Goal: Communication & Community: Answer question/provide support

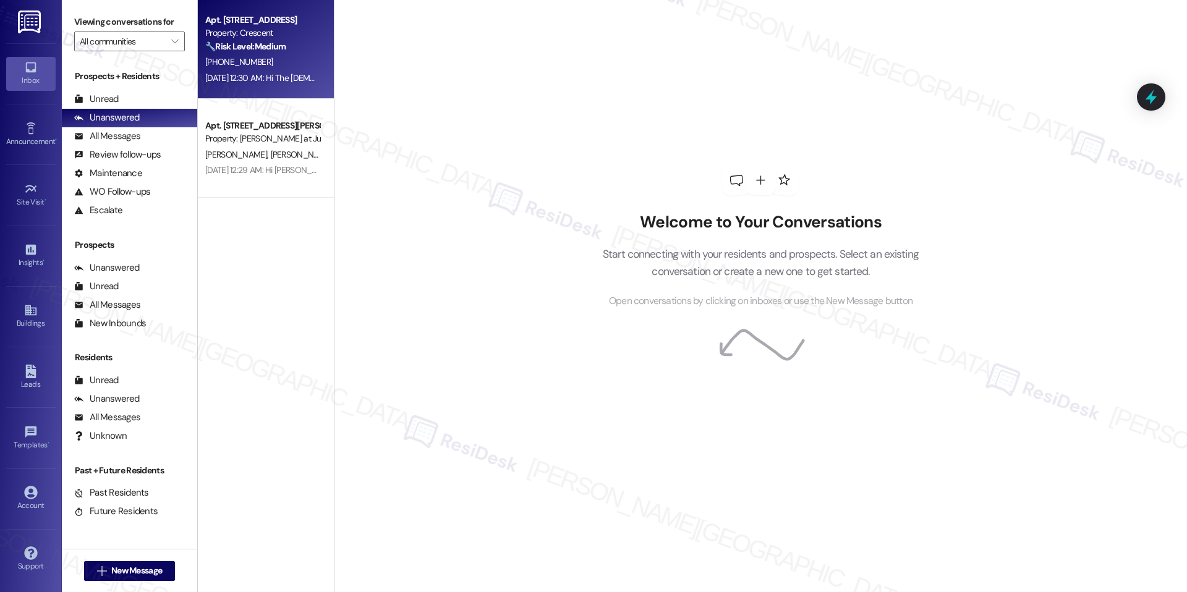
click at [263, 85] on div "[DATE] 12:30 AM: Hi The [DEMOGRAPHIC_DATA][PERSON_NAME], a gentle reminder that…" at bounding box center [262, 77] width 117 height 15
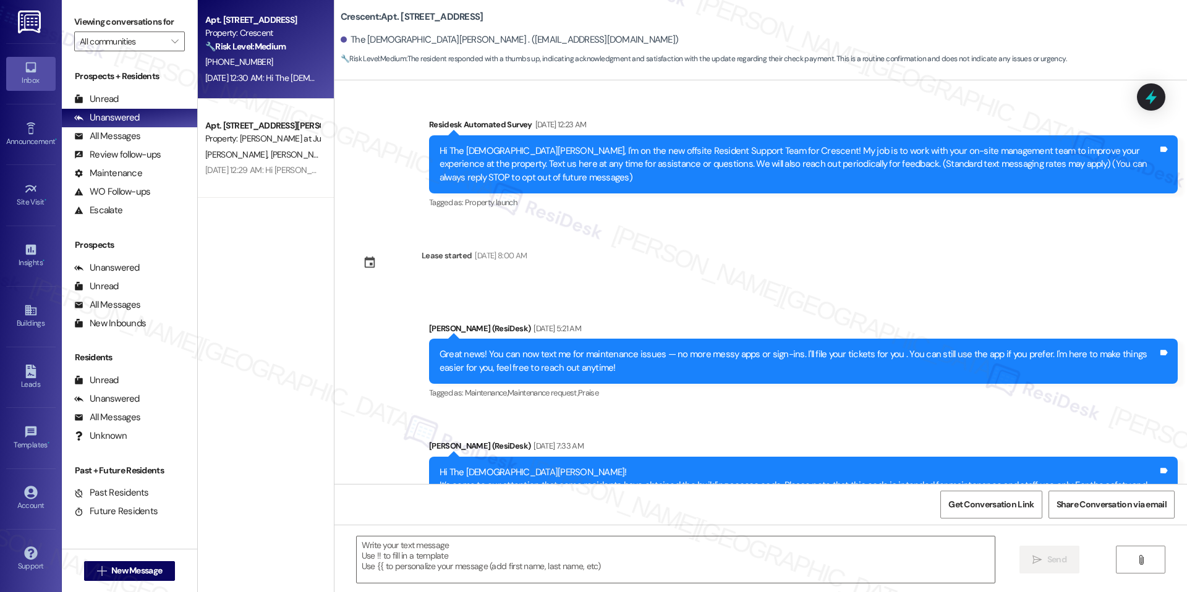
scroll to position [2765, 0]
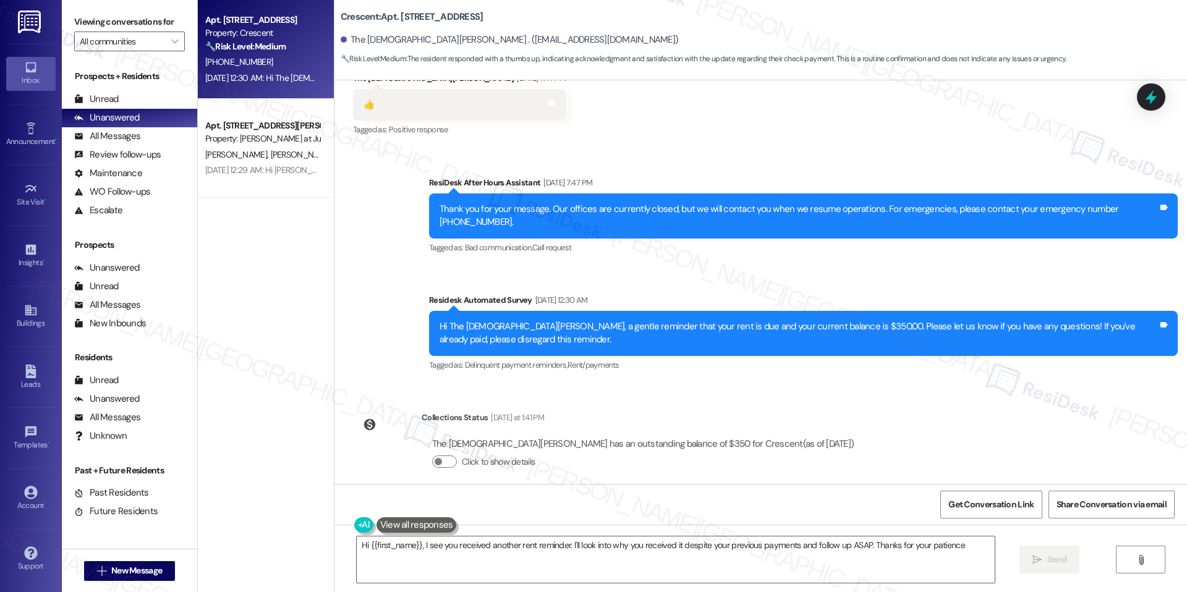
type textarea "Hi {{first_name}}, I see you received another rent reminder. I'll look into why…"
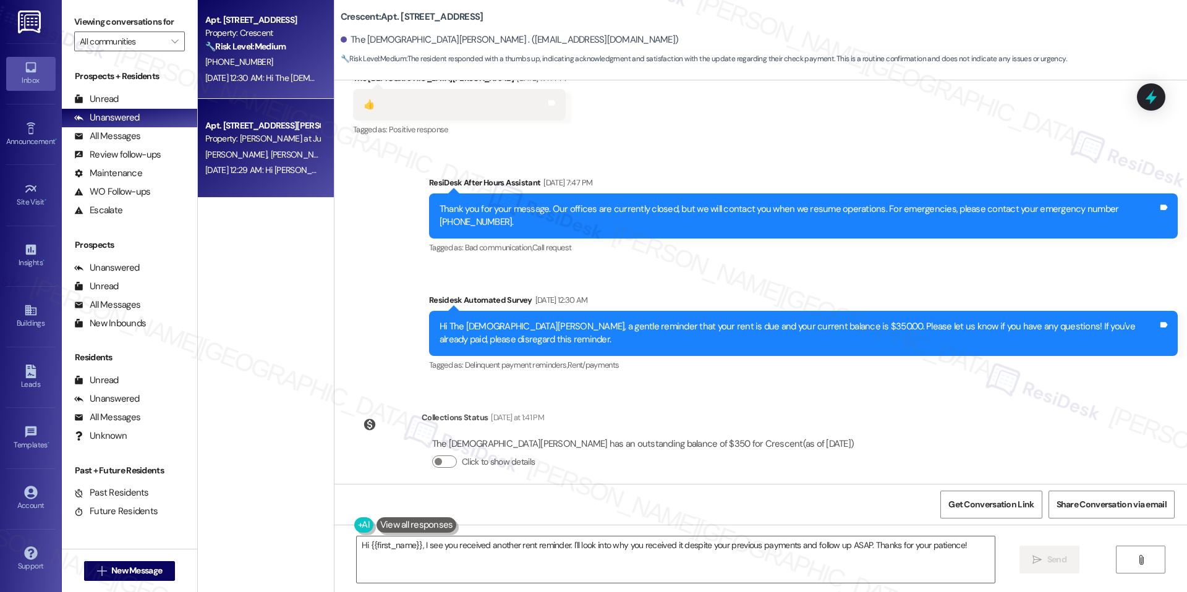
click at [301, 171] on div "[DATE] 12:29 AM: Hi [PERSON_NAME] and [PERSON_NAME], a gentle reminder that you…" at bounding box center [626, 169] width 843 height 11
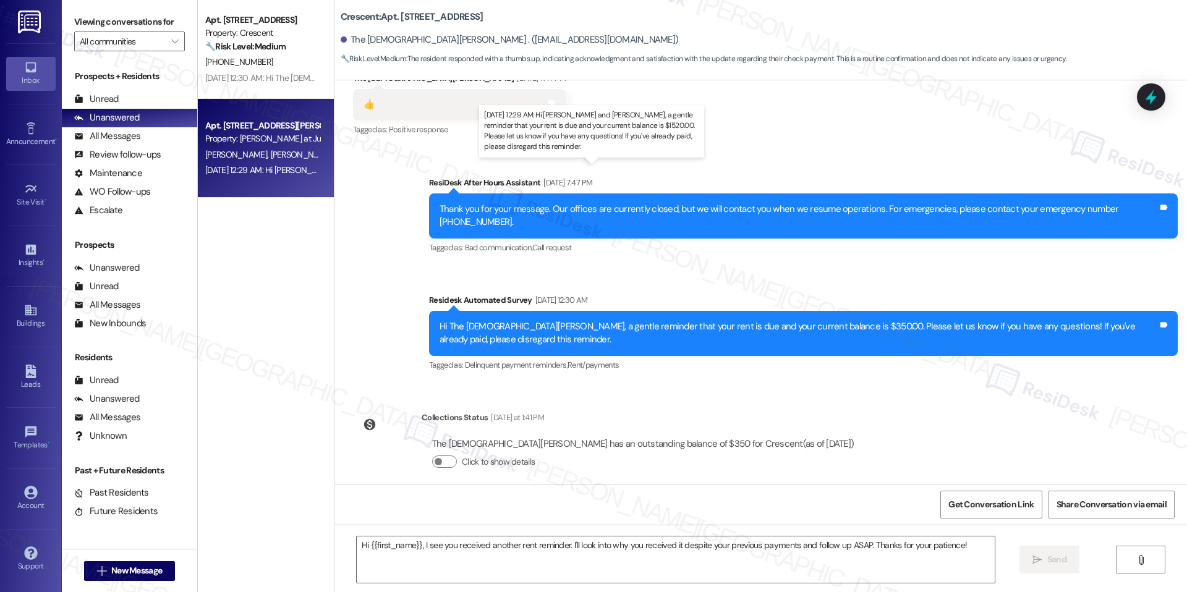
type textarea "Fetching suggested responses. Please feel free to read through the conversation…"
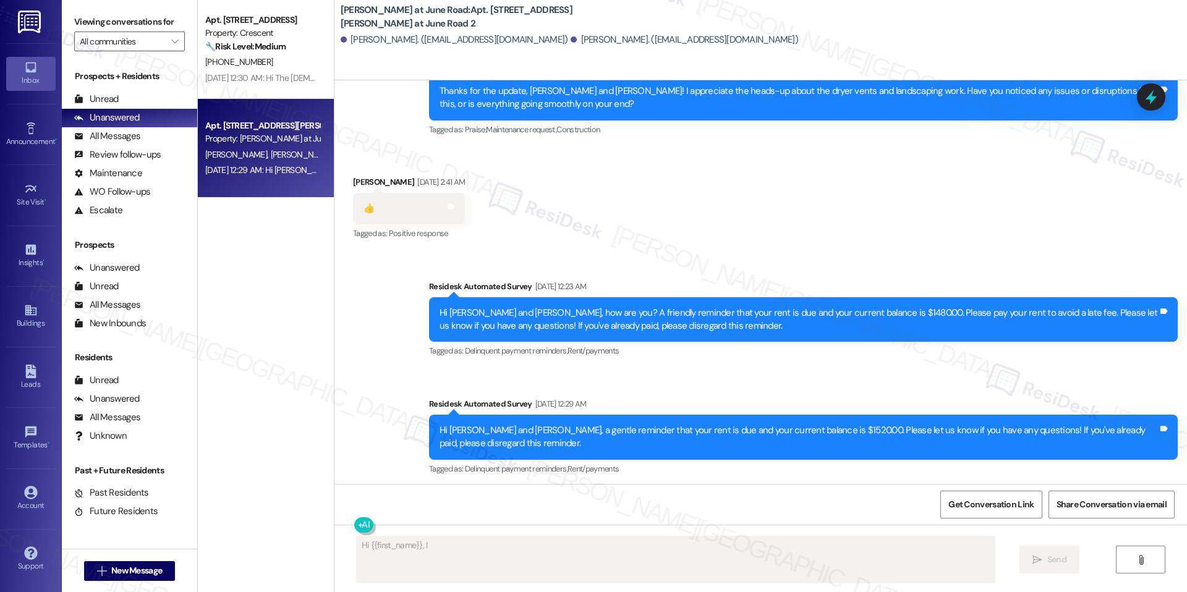
scroll to position [9369, 0]
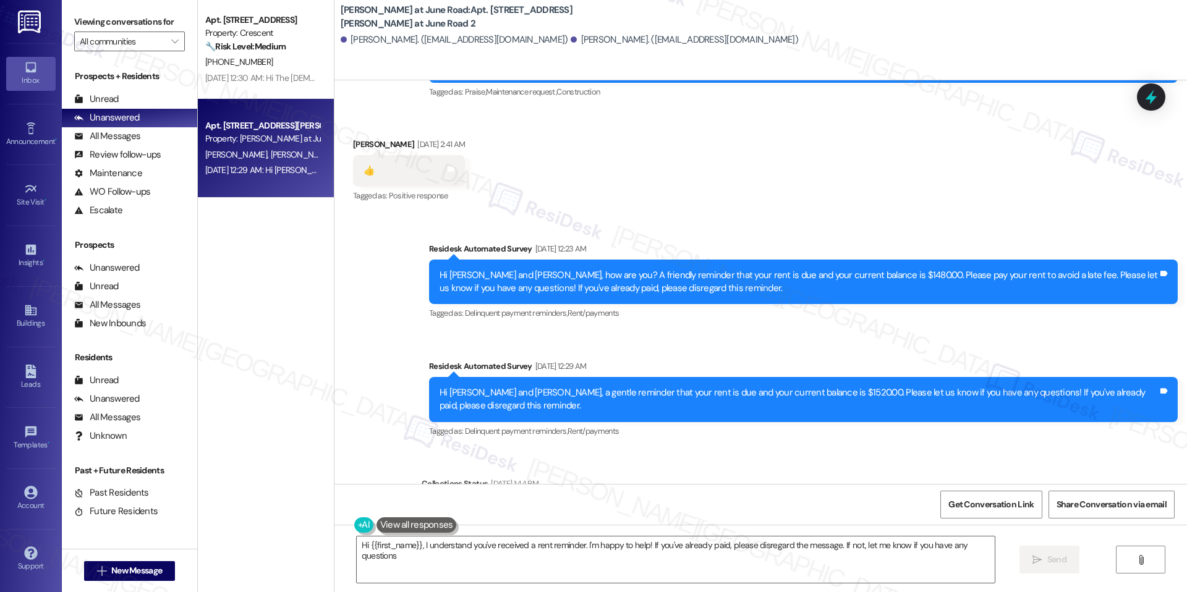
type textarea "Hi {{first_name}}, I understand you've received a rent reminder. I'm happy to h…"
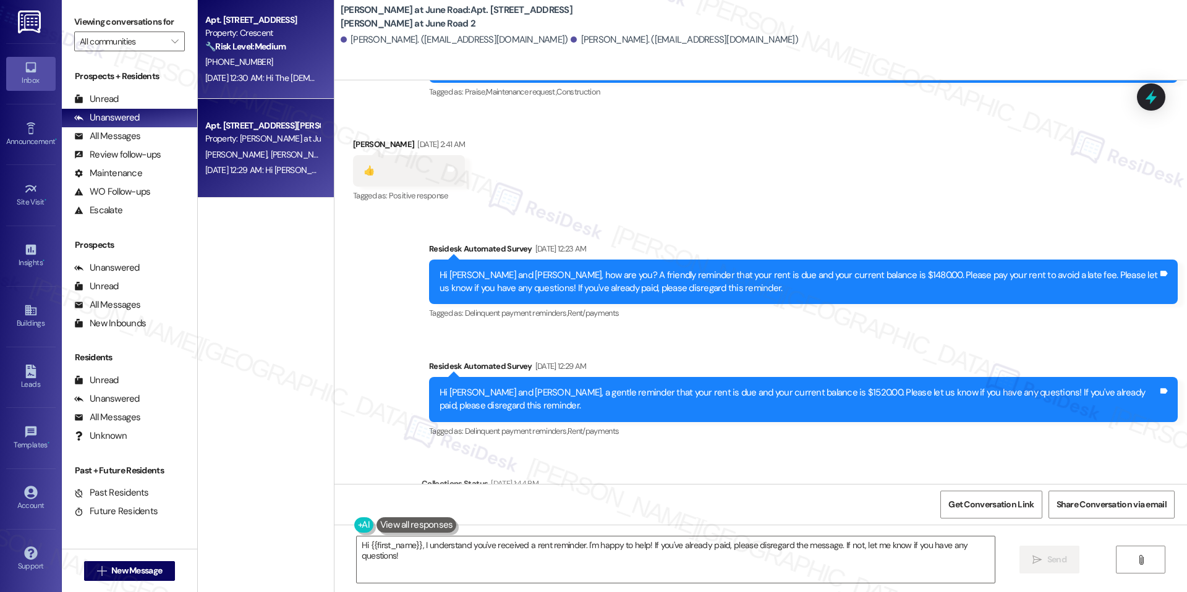
click at [273, 85] on div "[DATE] 12:30 AM: Hi The [DEMOGRAPHIC_DATA][PERSON_NAME], a gentle reminder that…" at bounding box center [262, 77] width 117 height 15
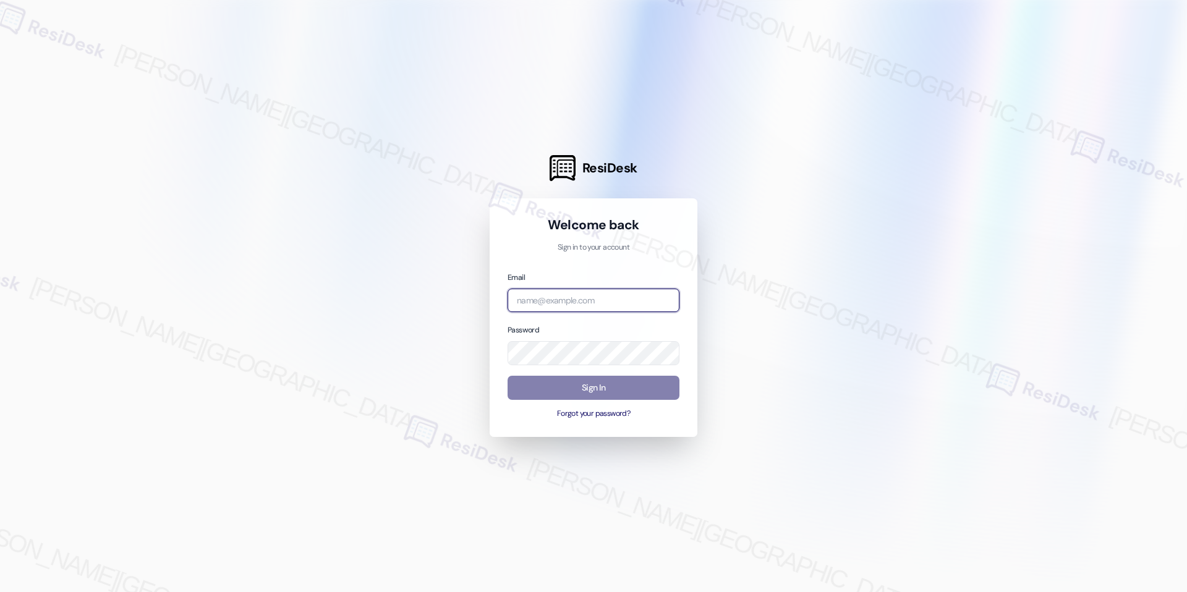
click at [586, 301] on input "email" at bounding box center [594, 301] width 172 height 24
type input "automated-surveys-rj_group-raven.forrosuelo@rj_[DOMAIN_NAME]"
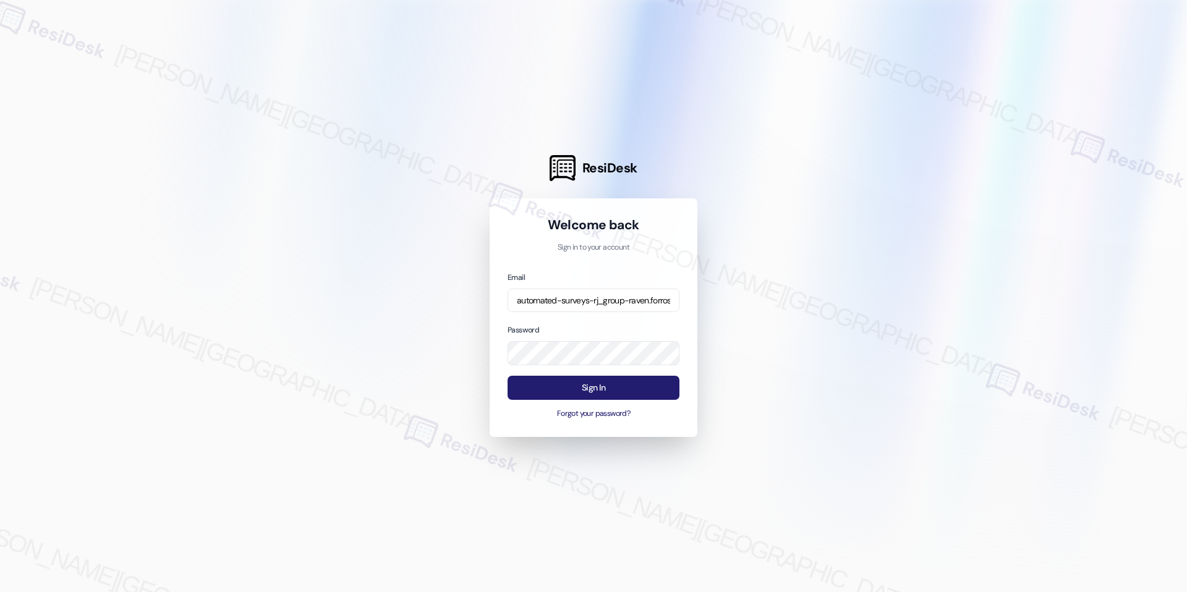
click at [587, 388] on button "Sign In" at bounding box center [594, 388] width 172 height 24
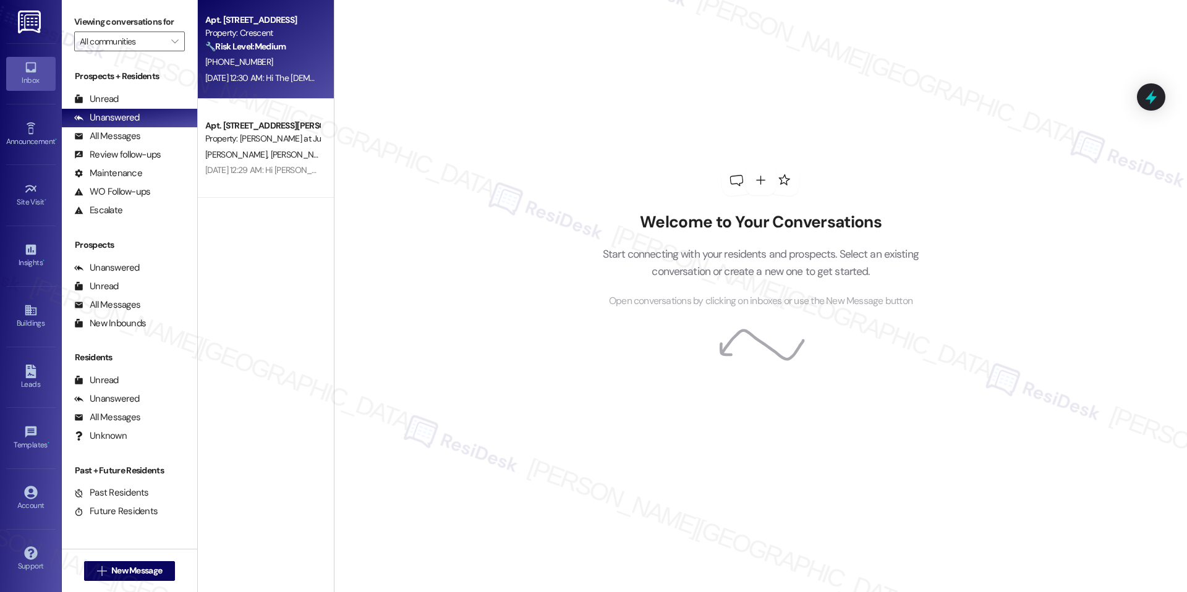
click at [280, 32] on div "Property: Crescent" at bounding box center [262, 33] width 114 height 13
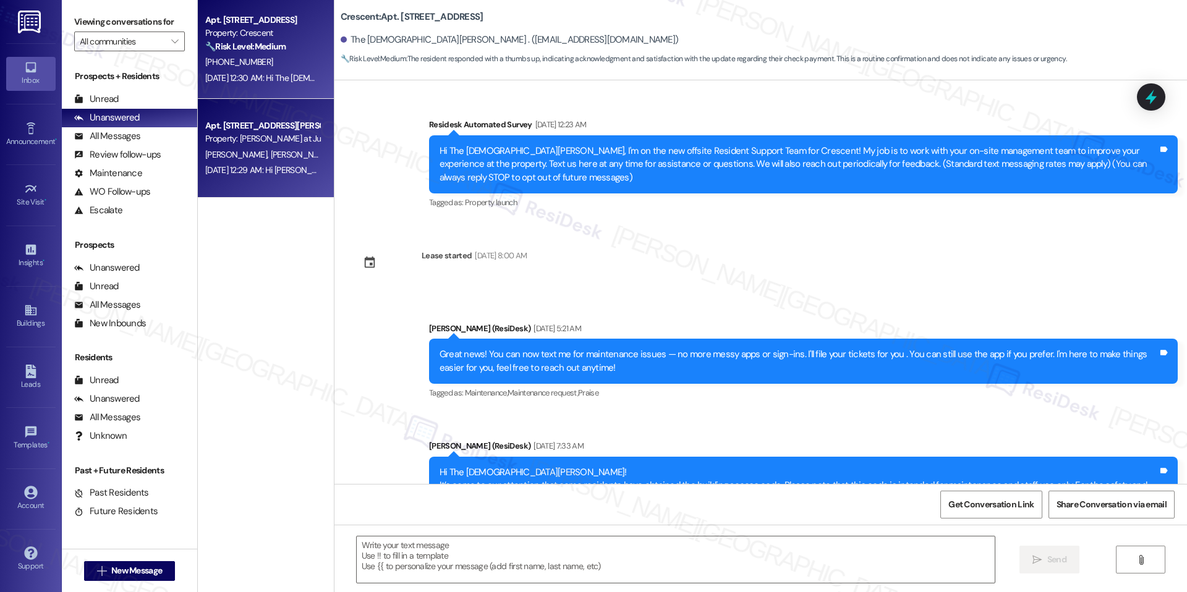
click at [224, 137] on div "Property: [PERSON_NAME] at June Road" at bounding box center [262, 138] width 114 height 13
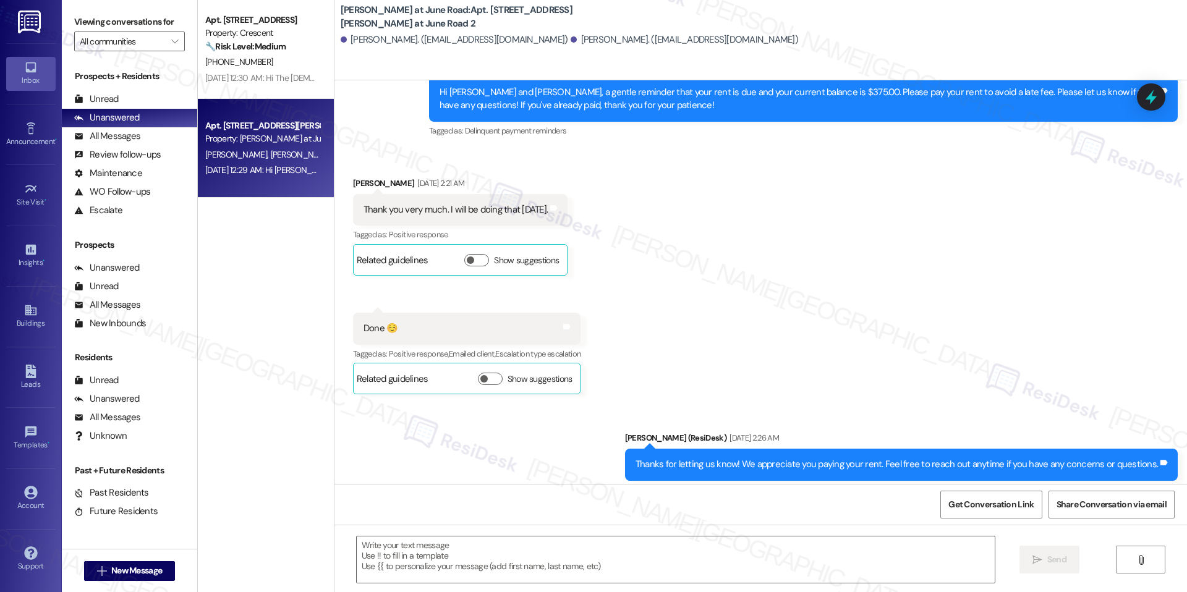
type textarea "Fetching suggested responses. Please feel free to read through the conversation…"
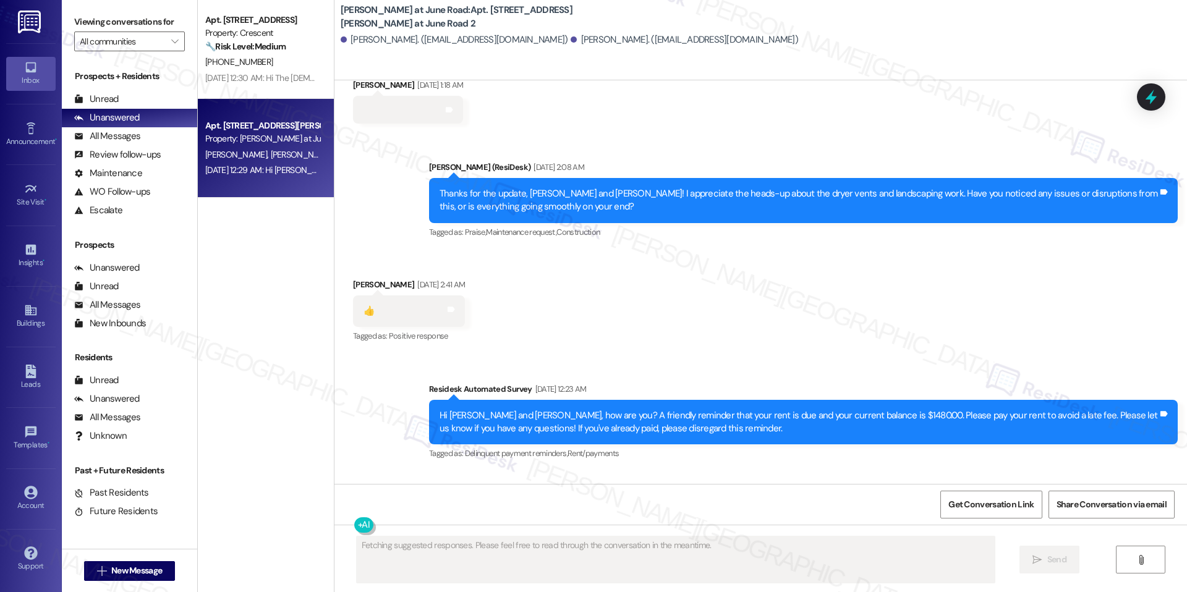
scroll to position [9369, 0]
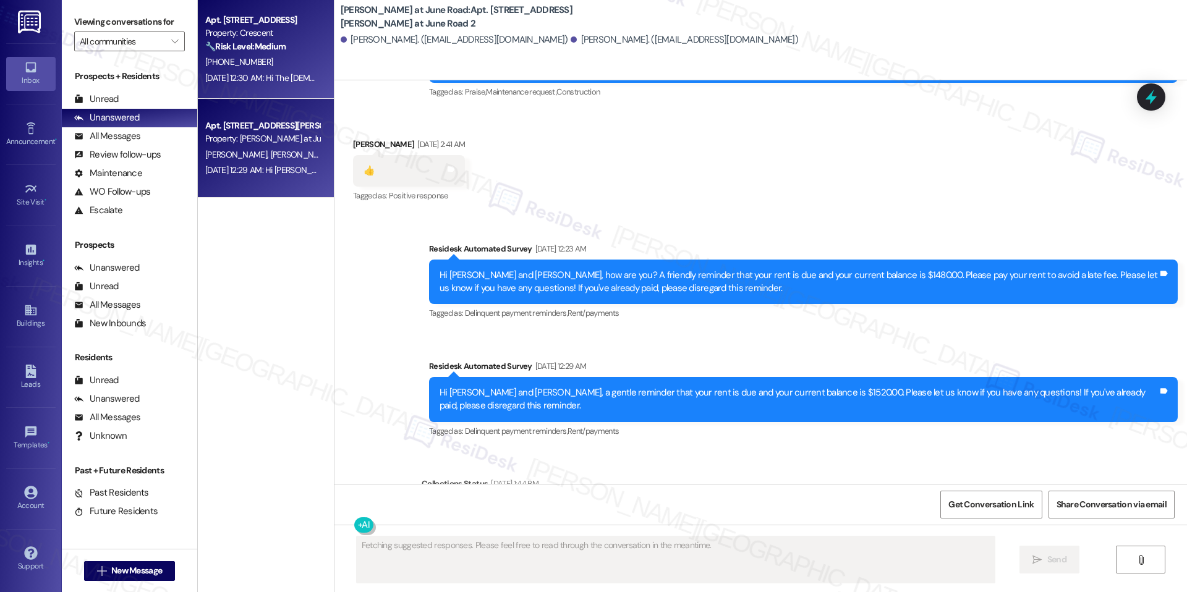
click at [238, 48] on strong "🔧 Risk Level: Medium" at bounding box center [245, 46] width 80 height 11
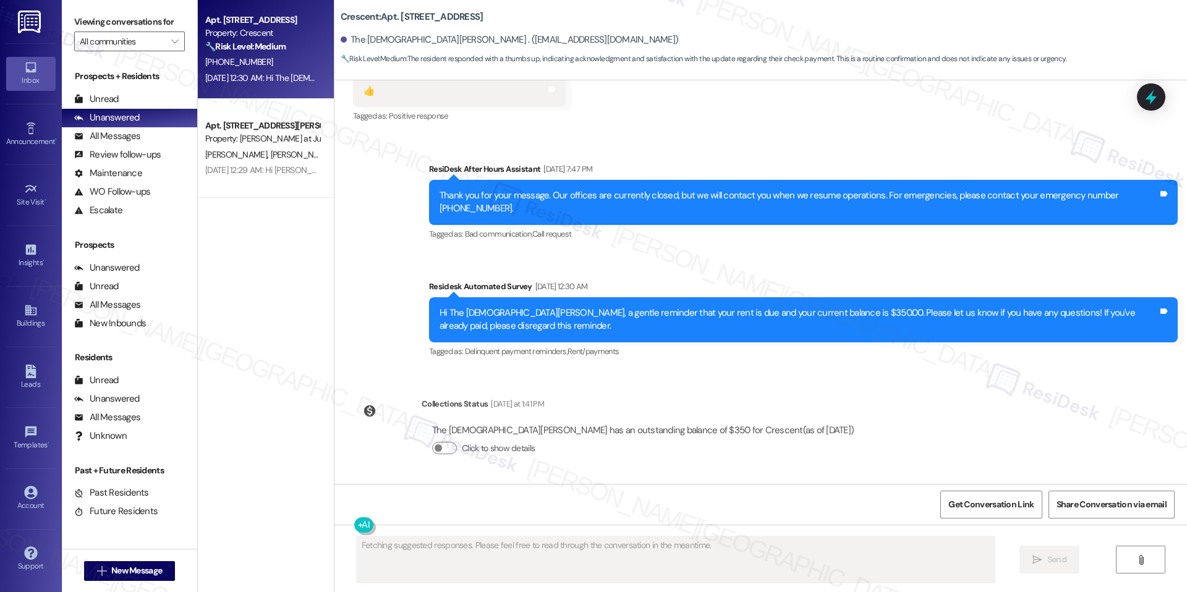
scroll to position [2765, 0]
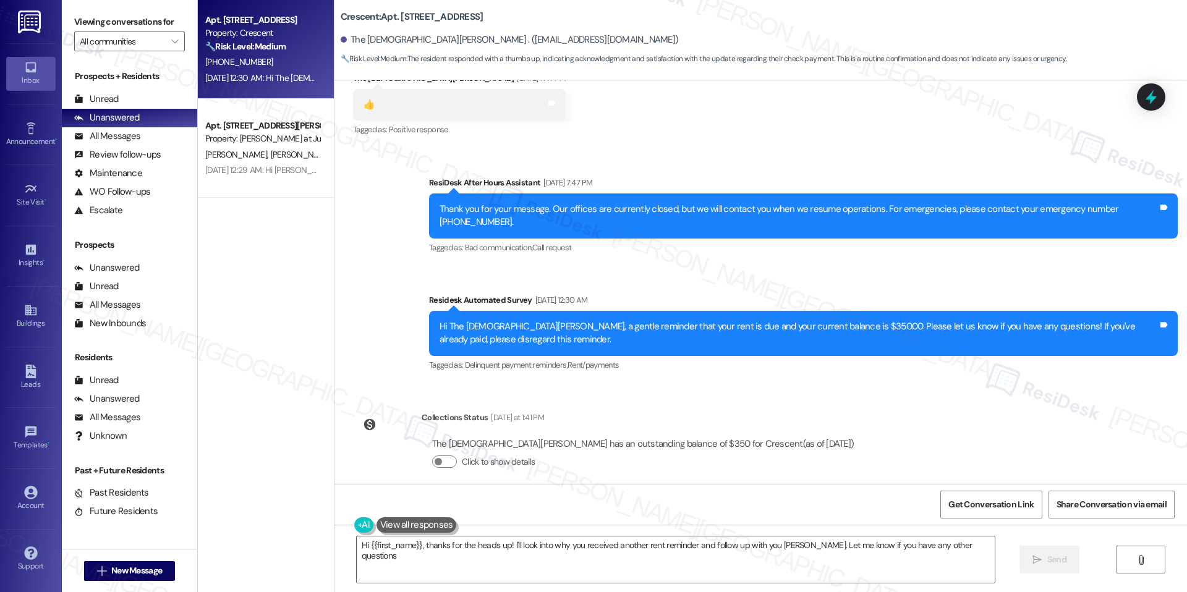
type textarea "Hi {{first_name}}, thanks for the heads up! I'll look into why you received ano…"
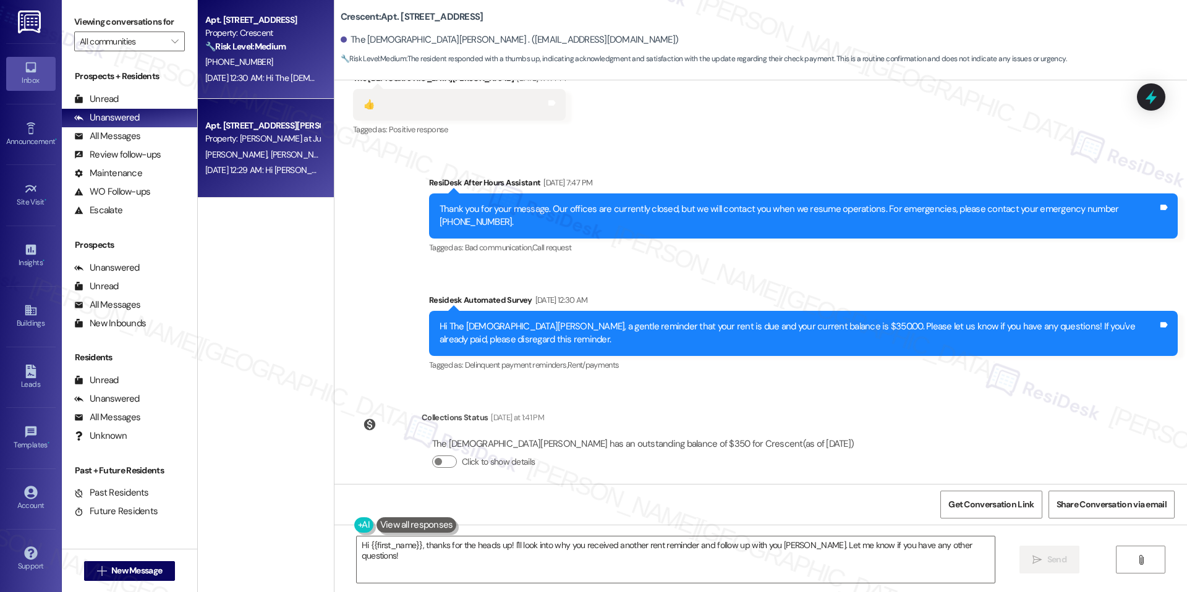
click at [270, 142] on div "Property: [PERSON_NAME] at June Road" at bounding box center [262, 138] width 114 height 13
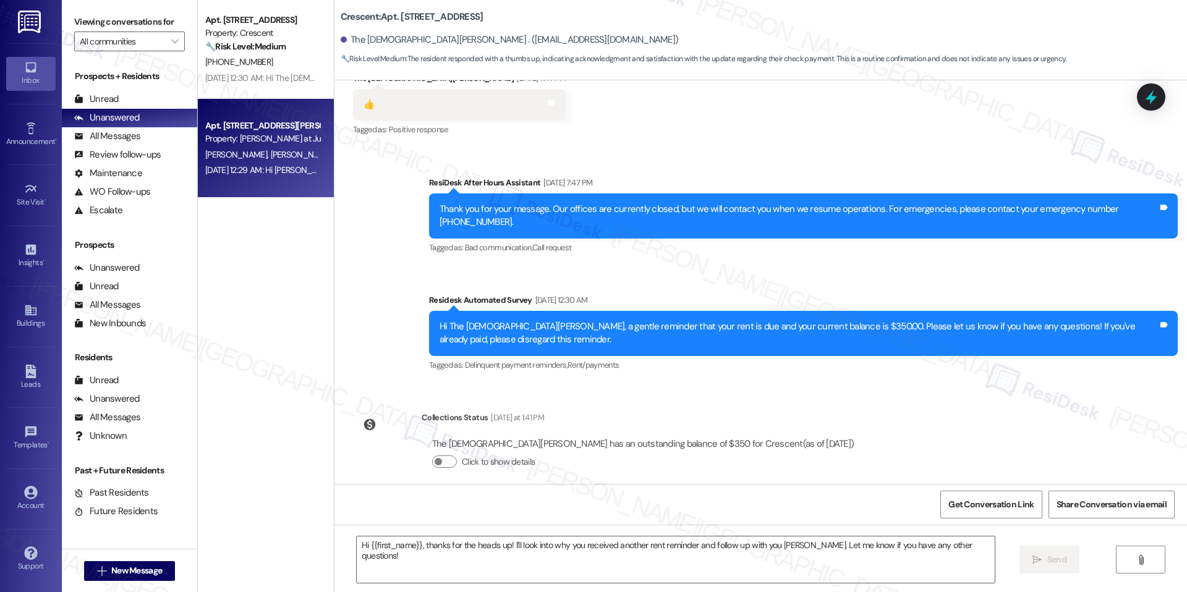
type textarea "Fetching suggested responses. Please feel free to read through the conversation…"
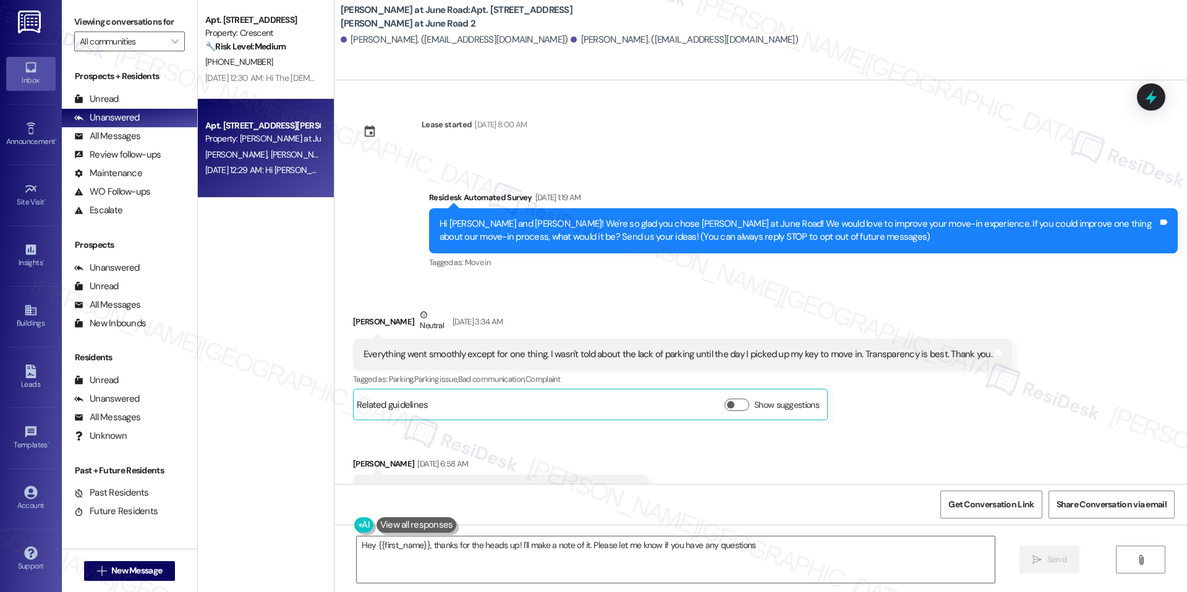
type textarea "Hey {{first_name}}, thanks for the heads up! I'll make a note of it. Please let…"
